Goal: Book appointment/travel/reservation

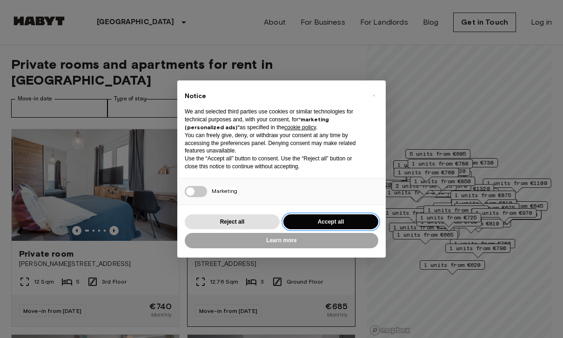
click at [333, 223] on button "Accept all" at bounding box center [330, 222] width 95 height 15
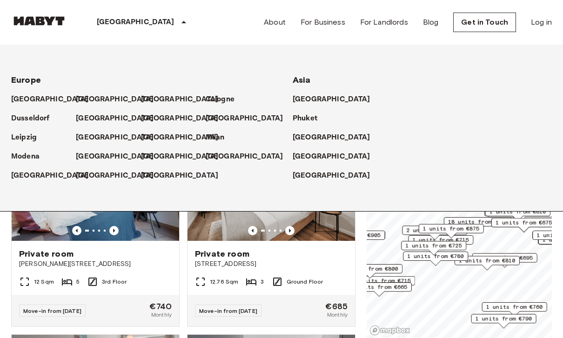
click at [181, 23] on icon at bounding box center [183, 22] width 5 height 2
click at [96, 158] on p "[GEOGRAPHIC_DATA]" at bounding box center [117, 156] width 78 height 11
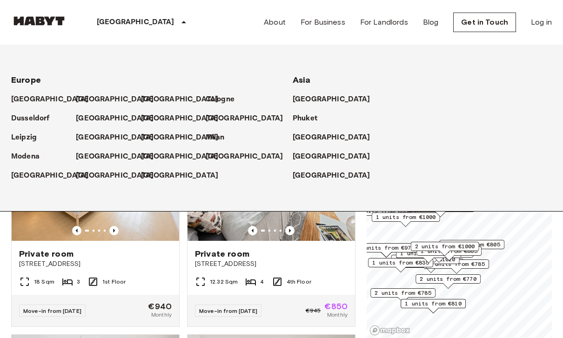
click at [178, 24] on icon at bounding box center [183, 22] width 11 height 11
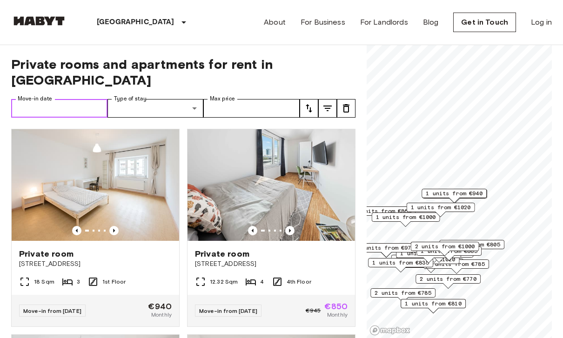
click at [80, 99] on input "Move-in date" at bounding box center [59, 108] width 96 height 19
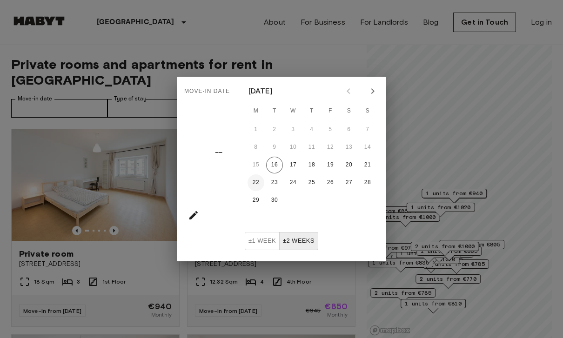
click at [256, 184] on button "22" at bounding box center [256, 182] width 17 height 17
type input "**********"
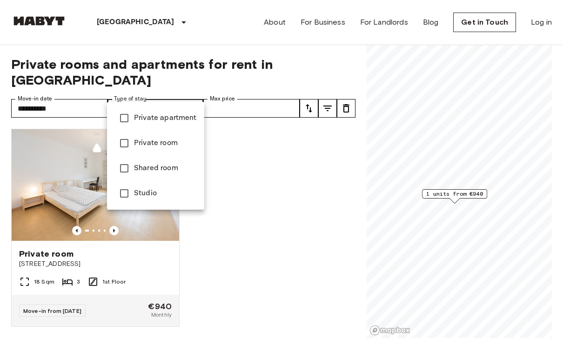
click at [181, 119] on span "Private apartment" at bounding box center [165, 118] width 63 height 11
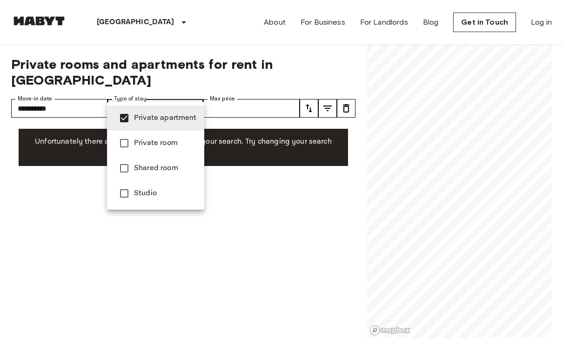
click at [170, 144] on span "Private room" at bounding box center [165, 143] width 63 height 11
type input "**********"
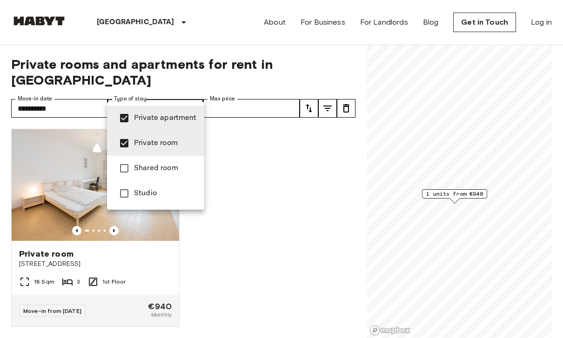
click at [227, 222] on div at bounding box center [281, 169] width 563 height 338
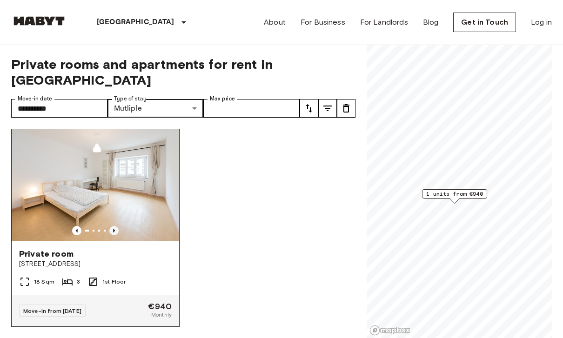
click at [112, 226] on icon "Previous image" at bounding box center [113, 230] width 9 height 9
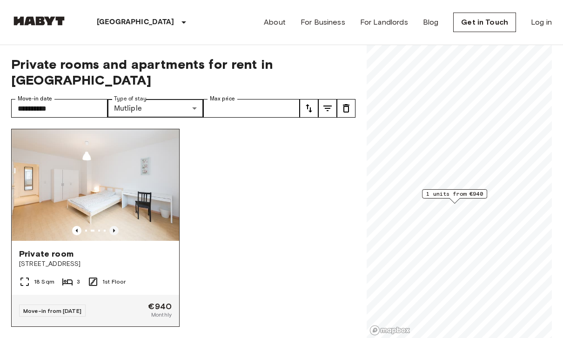
click at [112, 226] on icon "Previous image" at bounding box center [113, 230] width 9 height 9
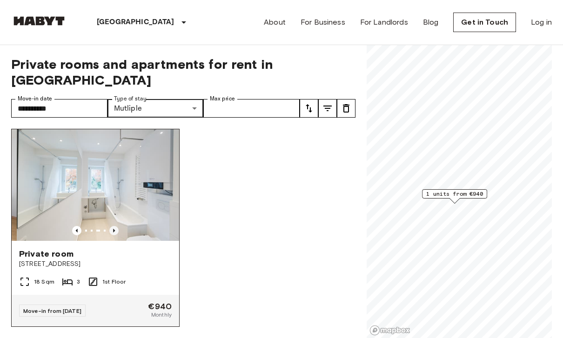
click at [114, 226] on icon "Previous image" at bounding box center [113, 230] width 9 height 9
